Goal: Task Accomplishment & Management: Manage account settings

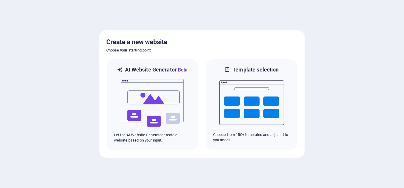
scroll to position [16, 0]
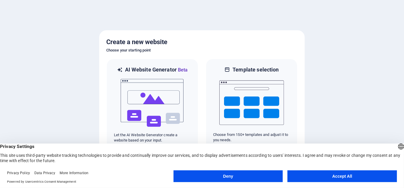
click at [318, 175] on button "Accept All" at bounding box center [343, 176] width 110 height 12
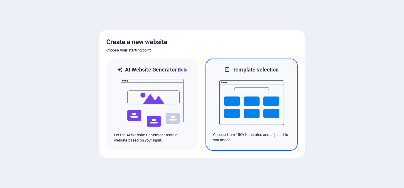
click at [263, 112] on img at bounding box center [251, 102] width 65 height 59
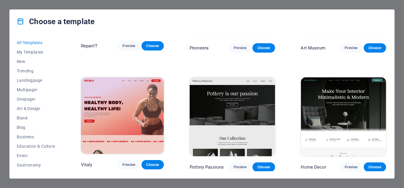
scroll to position [200, 0]
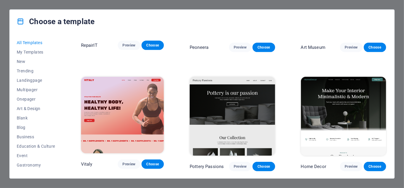
click at [263, 112] on img at bounding box center [232, 116] width 85 height 79
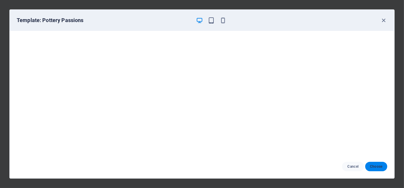
click at [377, 168] on span "Choose" at bounding box center [376, 166] width 13 height 5
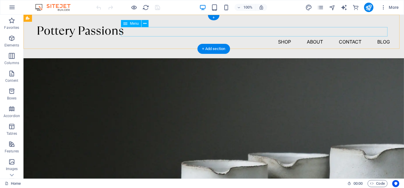
click at [280, 37] on nav "Shop About Contact Blog" at bounding box center [213, 41] width 352 height 9
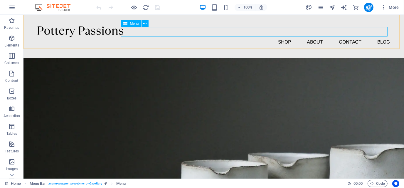
click at [126, 24] on icon at bounding box center [125, 23] width 4 height 7
click at [144, 23] on icon at bounding box center [144, 24] width 3 height 6
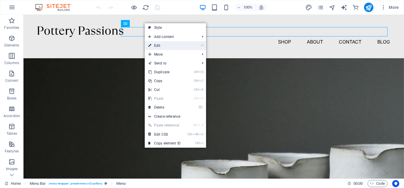
click at [171, 44] on link "⏎ Edit" at bounding box center [164, 45] width 39 height 9
select select "1"
select select
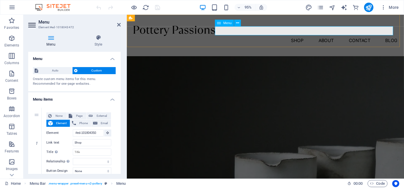
click at [302, 37] on nav "Shop About Contact Blog" at bounding box center [273, 41] width 278 height 9
click at [85, 143] on input "Shop" at bounding box center [92, 142] width 38 height 7
type input "S"
select select
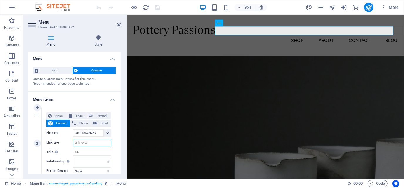
select select
type input "F"
select select
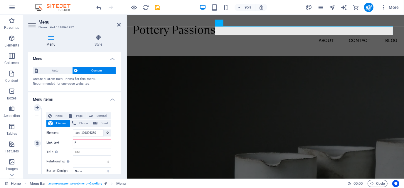
select select
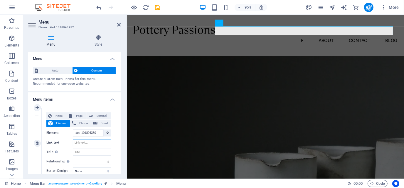
select select
type input "A"
select select
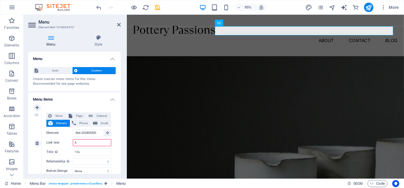
select select
type input "About Us"
select select
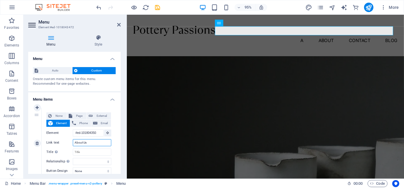
select select
type input "A"
select select
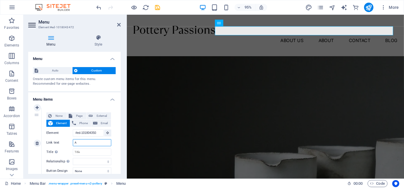
select select
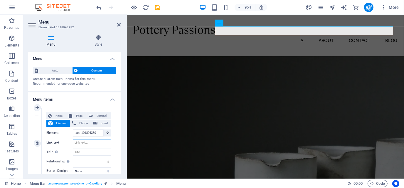
select select
type input "ABOUT"
select select
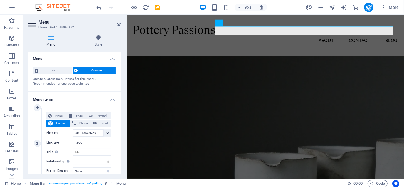
select select
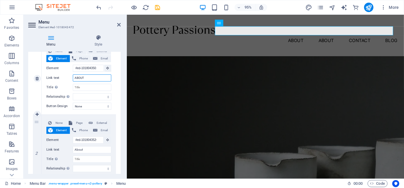
scroll to position [65, 0]
type input "ABOUT"
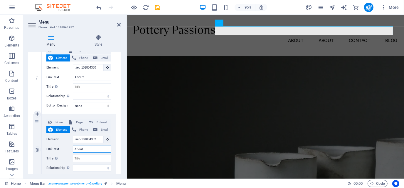
click at [84, 147] on input "About" at bounding box center [92, 148] width 38 height 7
type input "A"
type input "FLEET"
select select
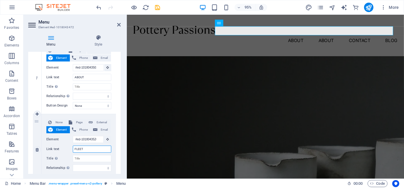
select select
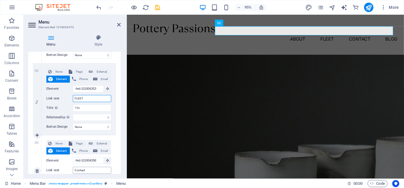
scroll to position [0, 0]
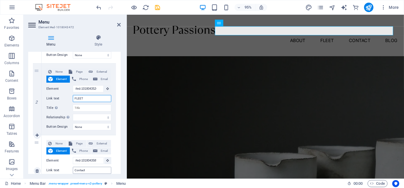
type input "FLEET"
click at [87, 170] on input "Contact" at bounding box center [92, 170] width 38 height 7
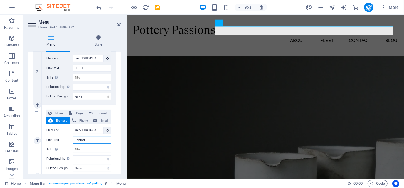
scroll to position [146, 0]
type input "Cl"
select select
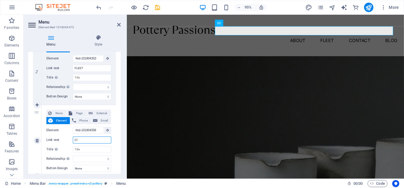
select select
type input "[PERSON_NAME]"
select select
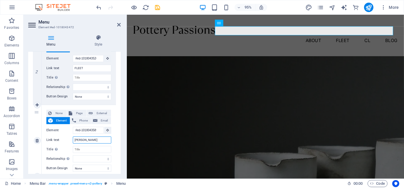
select select
type input "Client"
select select
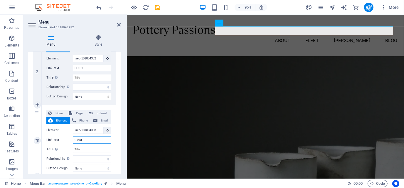
select select
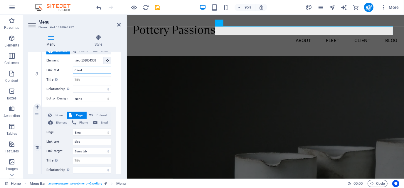
scroll to position [216, 0]
type input "Client"
click at [86, 130] on select "Home Blog Subpage Legal Notice Privacy" at bounding box center [92, 131] width 38 height 7
click at [84, 130] on select "Home Blog Subpage Legal Notice Privacy" at bounding box center [92, 131] width 38 height 7
click at [82, 140] on input "Blog" at bounding box center [92, 141] width 38 height 7
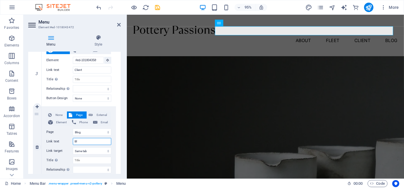
type input "B"
select select
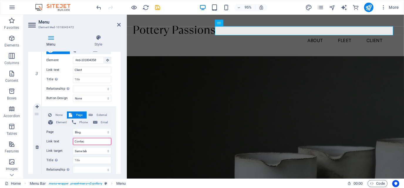
type input "Contact"
select select
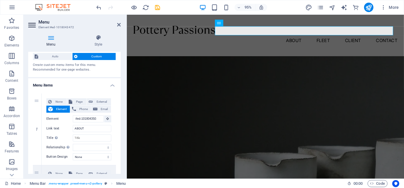
scroll to position [13, 0]
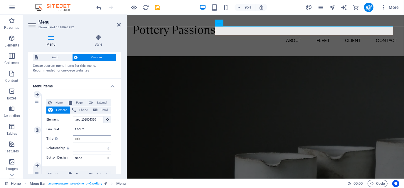
type input "Contact"
click at [85, 138] on input "Title Additional link description, should not be the same as the link text. The…" at bounding box center [92, 138] width 38 height 7
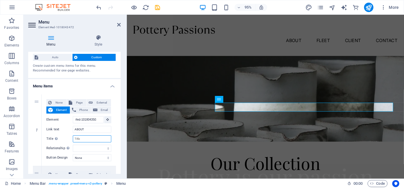
scroll to position [0, 0]
